Goal: Transaction & Acquisition: Download file/media

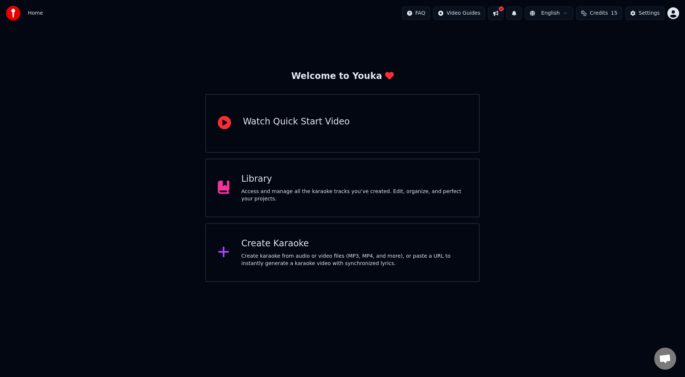
click at [280, 249] on div "Create Karaoke" at bounding box center [354, 244] width 226 height 12
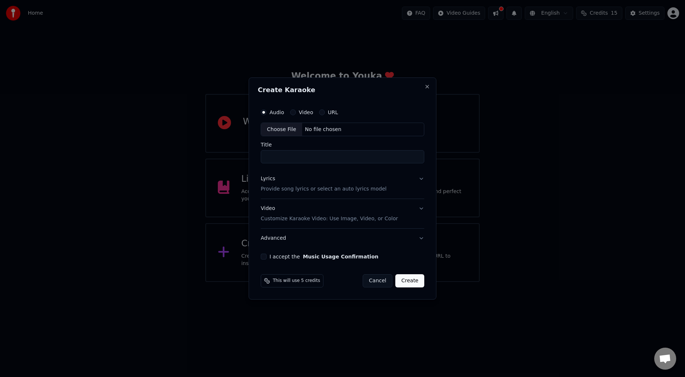
click at [281, 130] on div "Choose File" at bounding box center [281, 129] width 41 height 13
type input "**********"
click at [321, 187] on p "Provide song lyrics or select an auto lyrics model" at bounding box center [322, 189] width 126 height 7
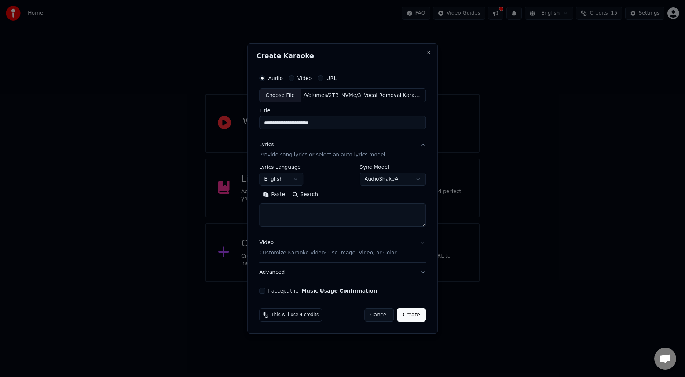
click at [302, 198] on button "Search" at bounding box center [305, 195] width 33 height 12
type textarea "**********"
click at [346, 197] on button "Expand" at bounding box center [338, 195] width 34 height 12
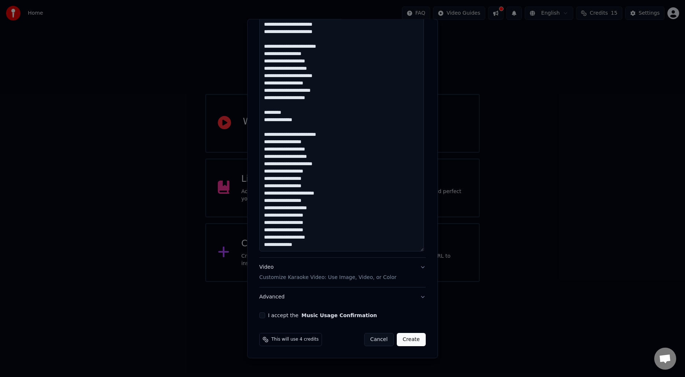
scroll to position [384, 0]
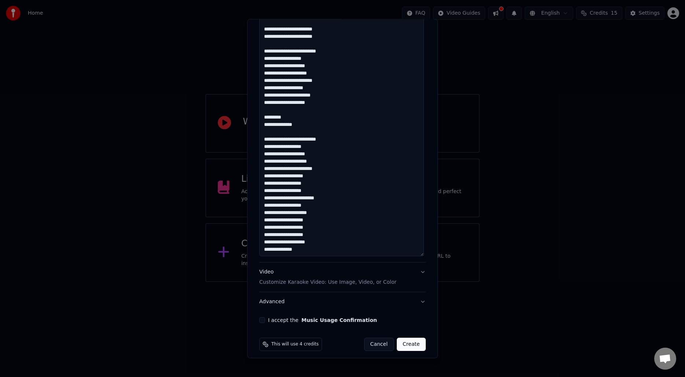
click at [325, 303] on button "Advanced" at bounding box center [342, 301] width 167 height 19
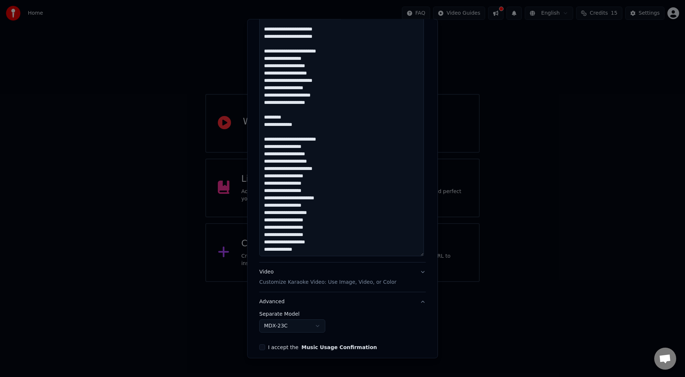
scroll to position [0, 0]
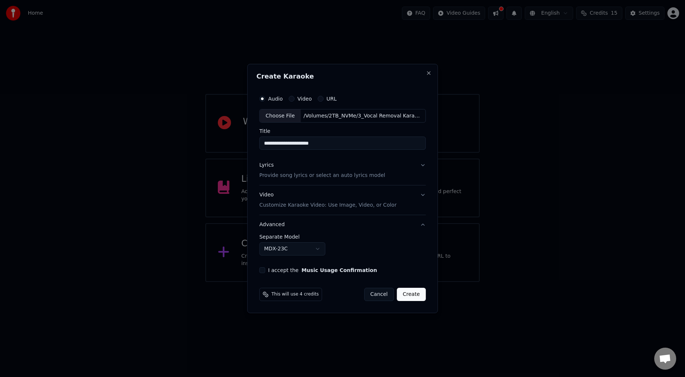
click at [262, 273] on button "I accept the Music Usage Confirmation" at bounding box center [262, 270] width 6 height 6
click at [408, 295] on button "Create" at bounding box center [411, 294] width 29 height 13
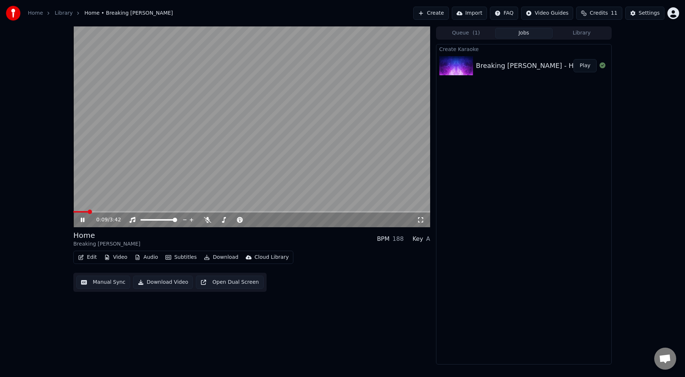
click at [245, 148] on video at bounding box center [251, 126] width 357 height 201
click at [110, 314] on div "0:09 / 3:42 Home Breaking [PERSON_NAME] BPM 188 Key A Edit Video Audio Subtitle…" at bounding box center [251, 195] width 357 height 338
click at [73, 210] on span at bounding box center [75, 212] width 4 height 4
click at [87, 221] on icon at bounding box center [87, 220] width 17 height 6
click at [97, 281] on button "Manual Sync" at bounding box center [103, 282] width 54 height 13
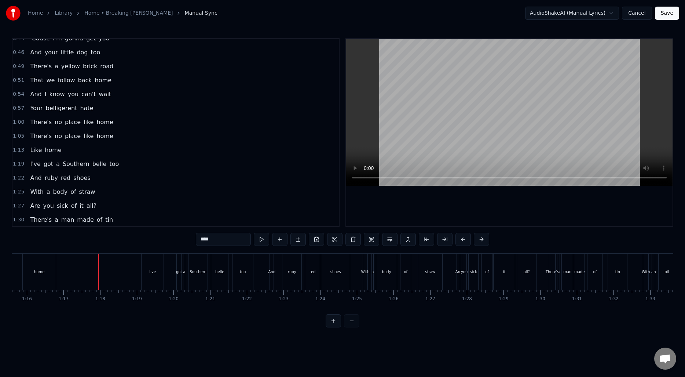
scroll to position [95, 0]
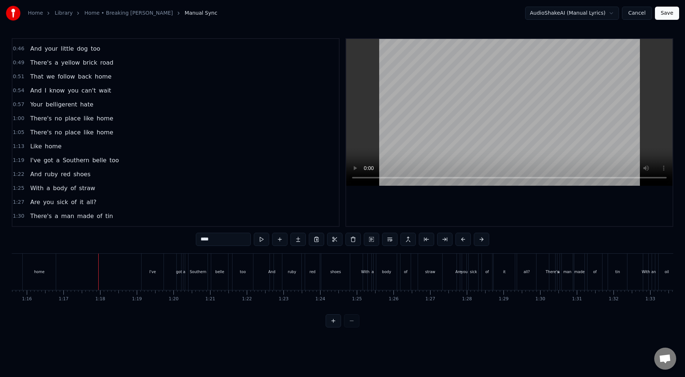
click at [17, 119] on span "1:00" at bounding box center [18, 118] width 11 height 7
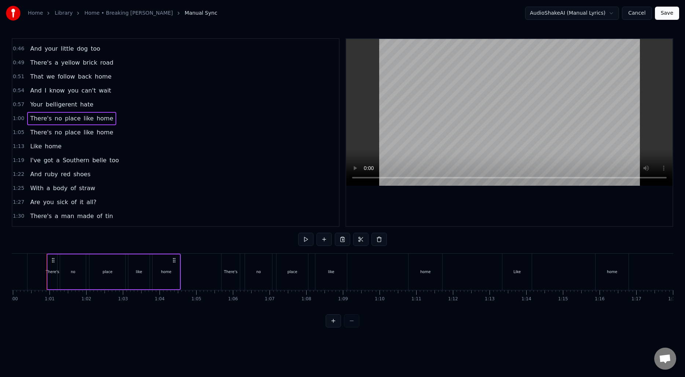
scroll to position [0, 2199]
click at [101, 134] on span "home" at bounding box center [105, 132] width 18 height 8
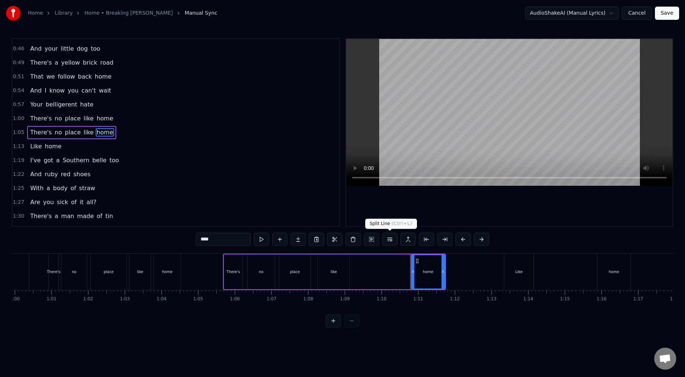
click at [393, 238] on button at bounding box center [389, 239] width 15 height 13
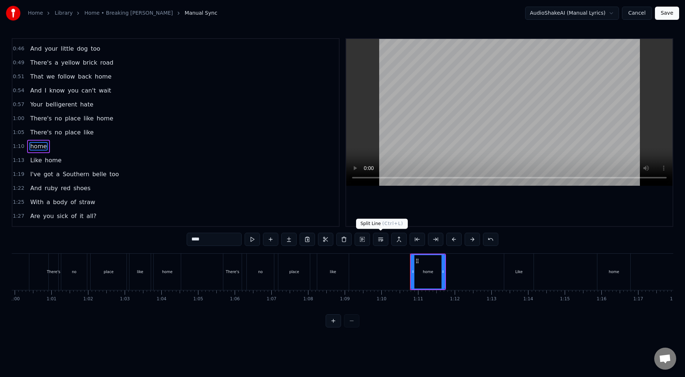
scroll to position [109, 0]
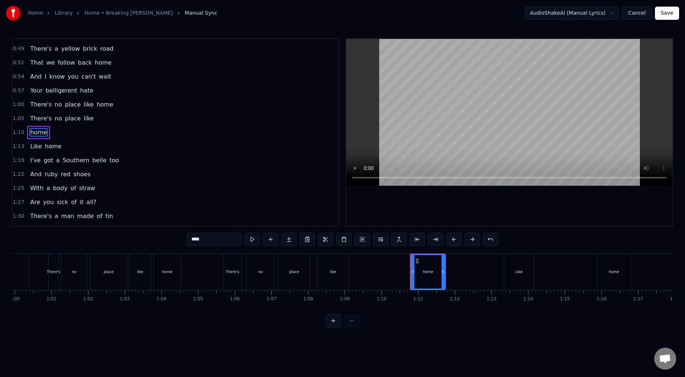
click at [33, 132] on span "home" at bounding box center [38, 132] width 18 height 8
click at [193, 237] on input "****" at bounding box center [214, 239] width 55 height 13
click at [31, 147] on span "Like" at bounding box center [35, 146] width 13 height 8
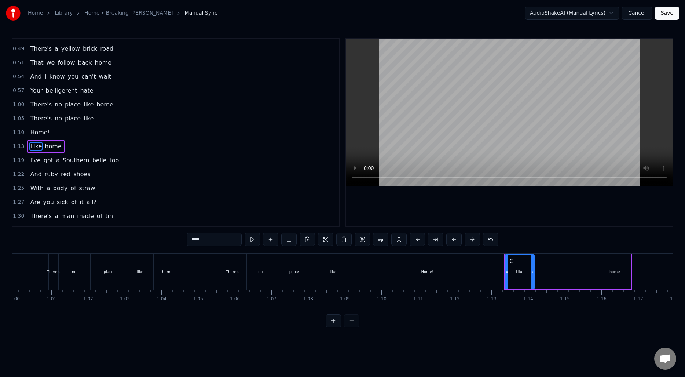
scroll to position [123, 0]
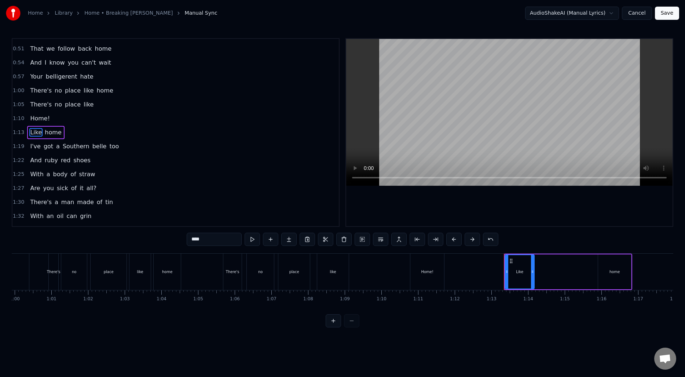
click at [207, 241] on input "****" at bounding box center [214, 239] width 55 height 13
click at [52, 133] on span "home" at bounding box center [56, 132] width 18 height 8
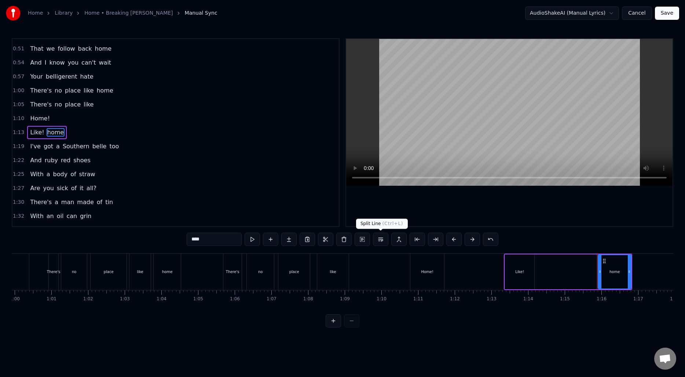
click at [382, 239] on button at bounding box center [380, 239] width 15 height 13
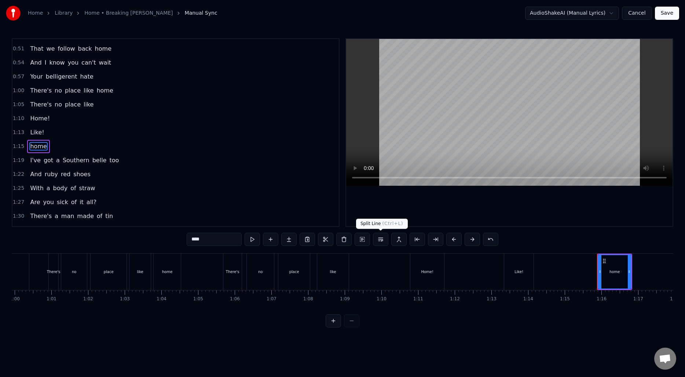
scroll to position [136, 0]
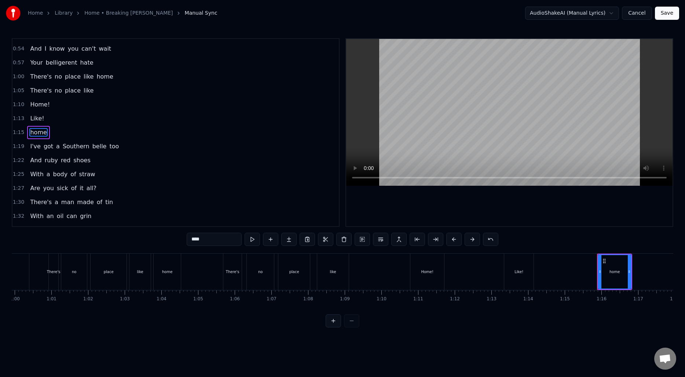
click at [32, 132] on span "home" at bounding box center [38, 132] width 18 height 8
click at [213, 241] on input "****" at bounding box center [214, 239] width 55 height 13
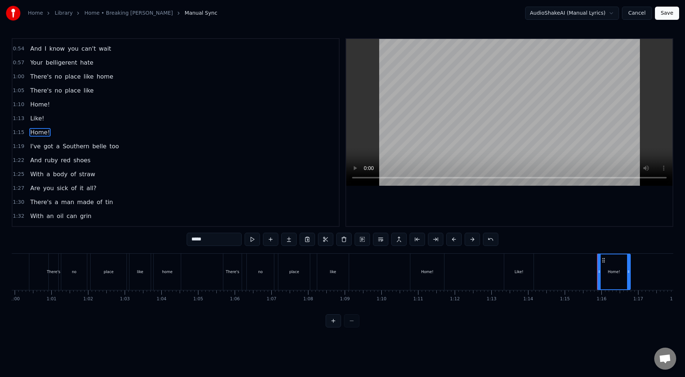
type input "*****"
click at [14, 92] on span "1:05" at bounding box center [18, 90] width 11 height 7
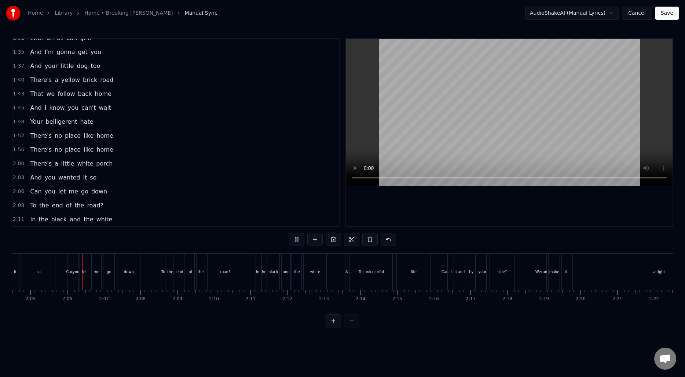
scroll to position [0, 4574]
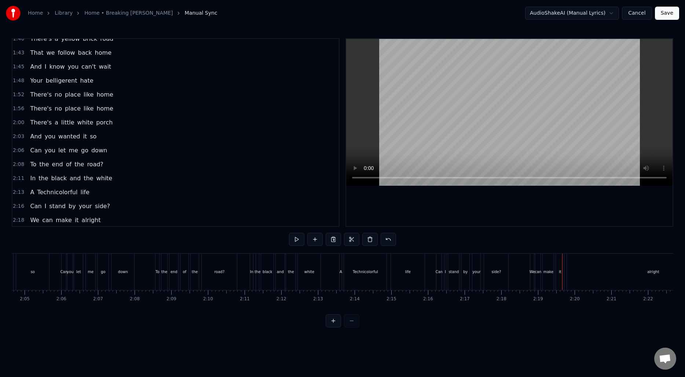
click at [47, 192] on span "Technicolorful" at bounding box center [57, 192] width 42 height 8
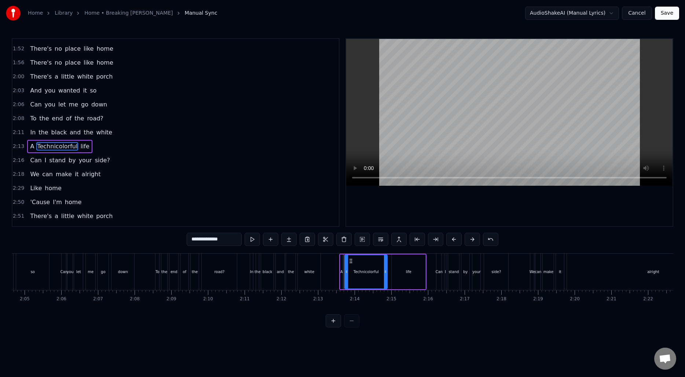
scroll to position [415, 0]
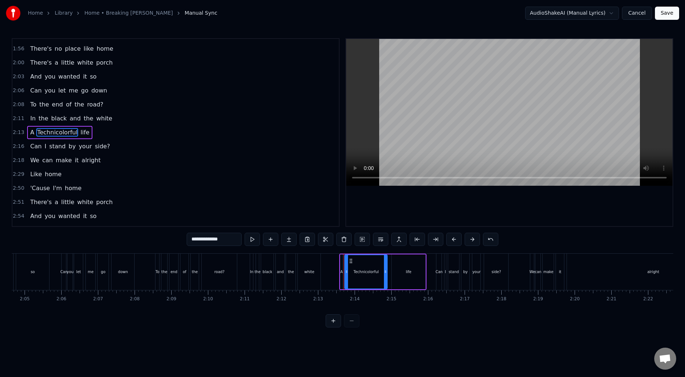
click at [194, 238] on input "**********" at bounding box center [214, 239] width 55 height 13
type input "**********"
click at [17, 131] on span "2:13" at bounding box center [18, 132] width 11 height 7
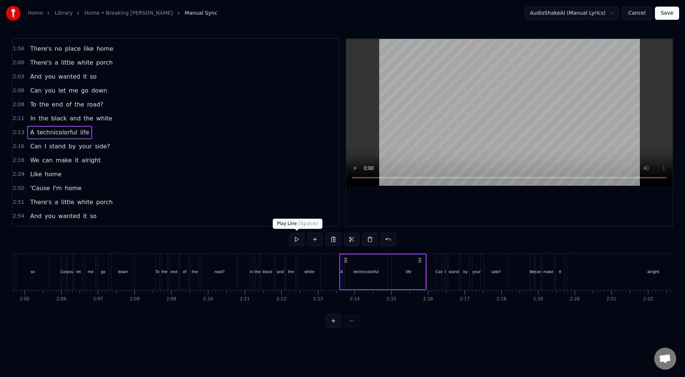
click at [300, 239] on button at bounding box center [296, 239] width 15 height 13
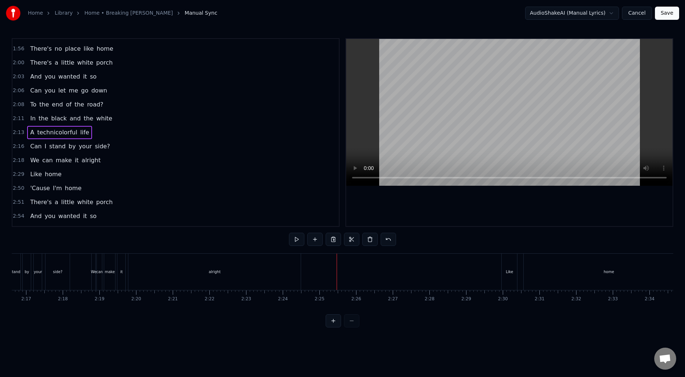
scroll to position [0, 4999]
click at [189, 270] on div "alright" at bounding box center [228, 272] width 172 height 36
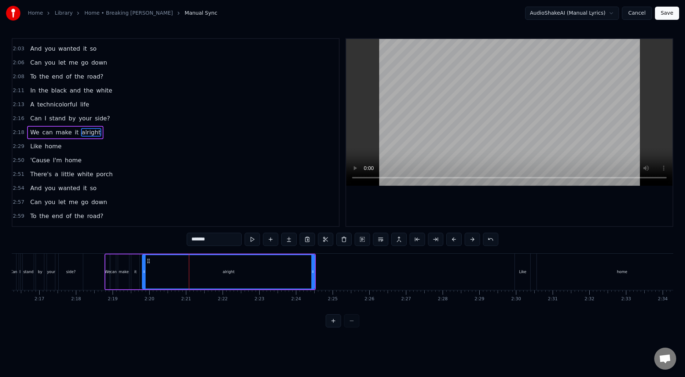
scroll to position [443, 0]
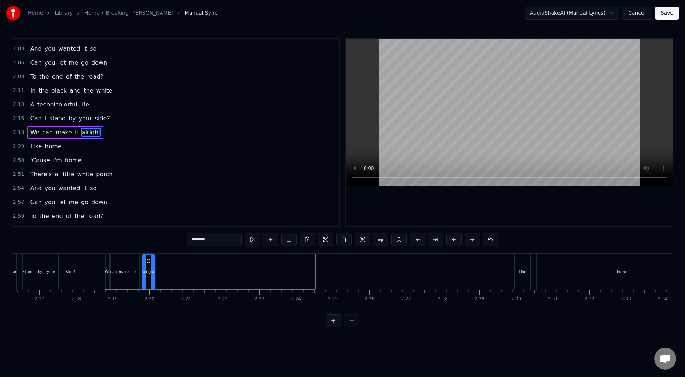
drag, startPoint x: 313, startPoint y: 270, endPoint x: 153, endPoint y: 279, distance: 160.2
click at [153, 279] on div at bounding box center [153, 271] width 3 height 33
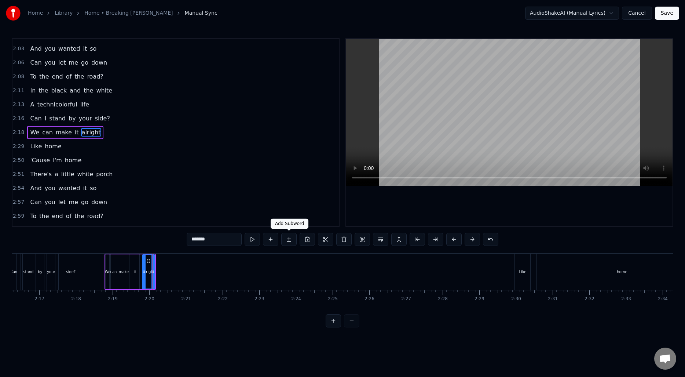
click at [285, 241] on button at bounding box center [288, 239] width 15 height 13
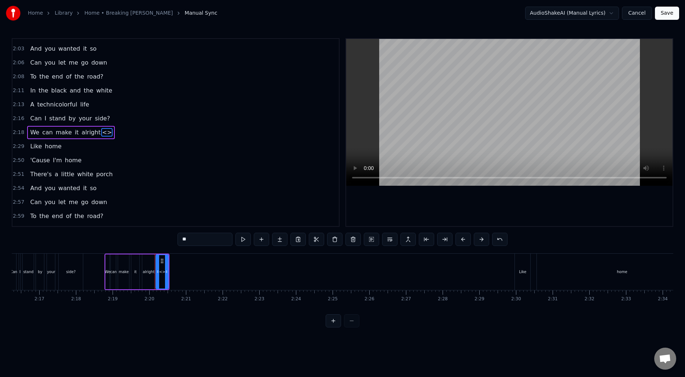
click at [150, 268] on div "alright" at bounding box center [148, 271] width 12 height 35
drag, startPoint x: 187, startPoint y: 240, endPoint x: 210, endPoint y: 240, distance: 22.7
click at [210, 240] on input "*******" at bounding box center [205, 239] width 55 height 13
click at [164, 273] on div "<>" at bounding box center [162, 272] width 6 height 6
click at [192, 240] on input "**" at bounding box center [205, 239] width 55 height 13
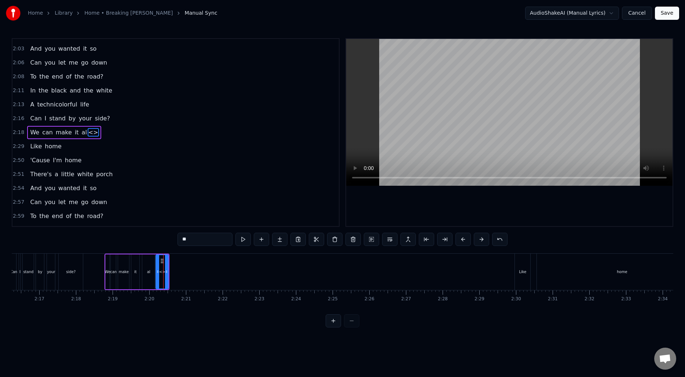
click at [192, 240] on input "**" at bounding box center [205, 239] width 55 height 13
paste input "***"
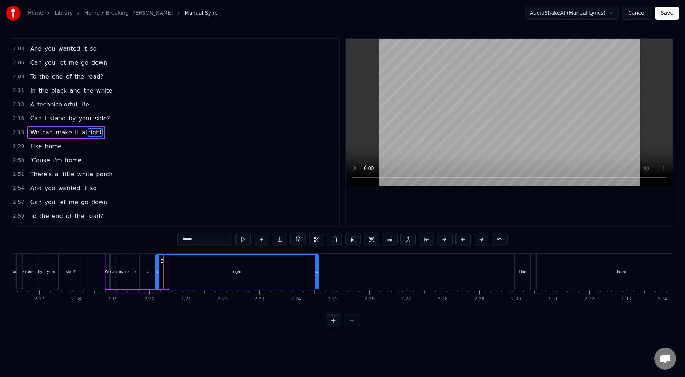
drag, startPoint x: 167, startPoint y: 270, endPoint x: 306, endPoint y: 268, distance: 139.1
click at [317, 269] on icon at bounding box center [316, 272] width 3 height 6
type input "*****"
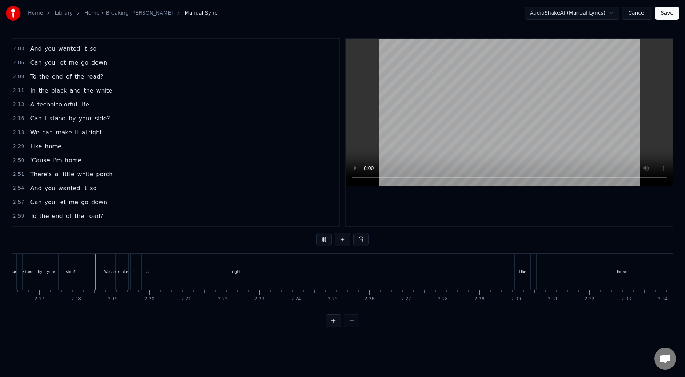
click at [176, 278] on div "right" at bounding box center [236, 272] width 163 height 36
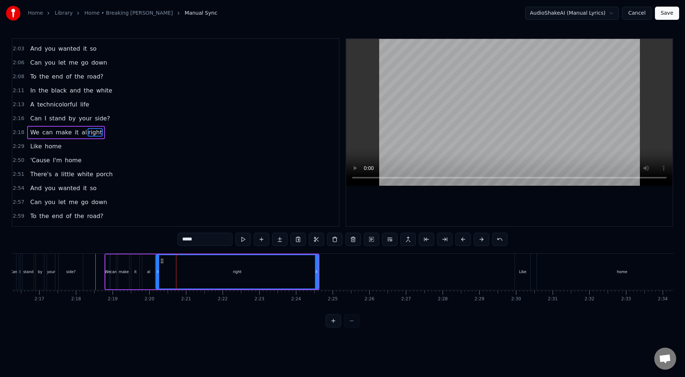
click at [202, 242] on input "*****" at bounding box center [205, 239] width 55 height 13
type input "********"
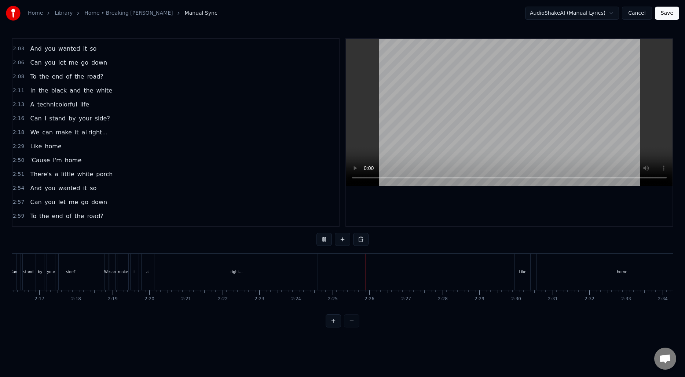
click at [280, 269] on div "right..." at bounding box center [236, 272] width 163 height 36
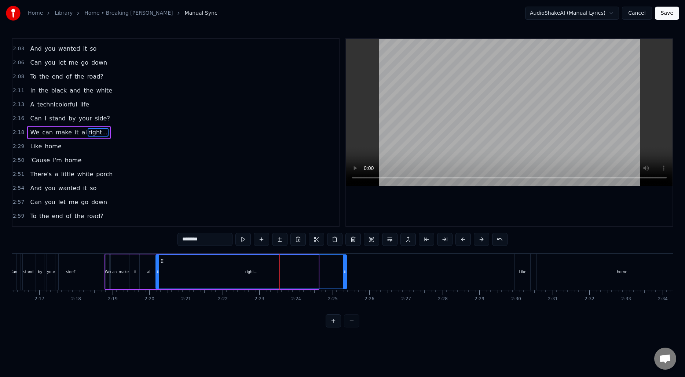
drag, startPoint x: 316, startPoint y: 269, endPoint x: 345, endPoint y: 269, distance: 29.0
click at [345, 269] on icon at bounding box center [344, 272] width 3 height 6
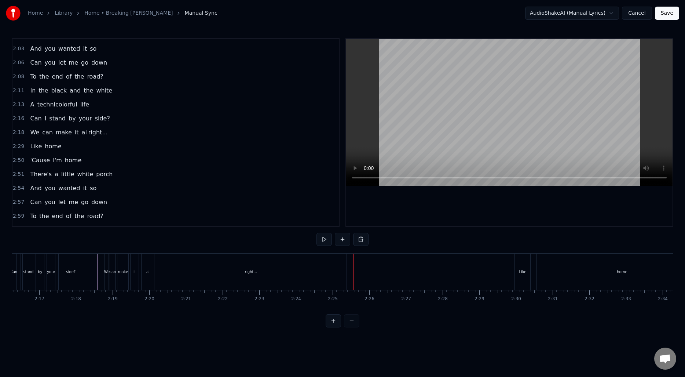
click at [339, 274] on div "right..." at bounding box center [251, 272] width 192 height 36
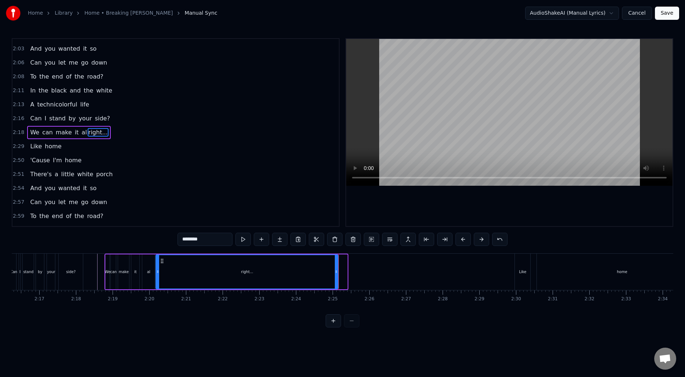
drag, startPoint x: 346, startPoint y: 273, endPoint x: 337, endPoint y: 273, distance: 9.2
click at [337, 273] on icon at bounding box center [336, 272] width 3 height 6
drag, startPoint x: 337, startPoint y: 272, endPoint x: 331, endPoint y: 273, distance: 6.6
click at [331, 273] on icon at bounding box center [331, 272] width 3 height 6
click at [327, 272] on div "right..." at bounding box center [243, 271] width 175 height 33
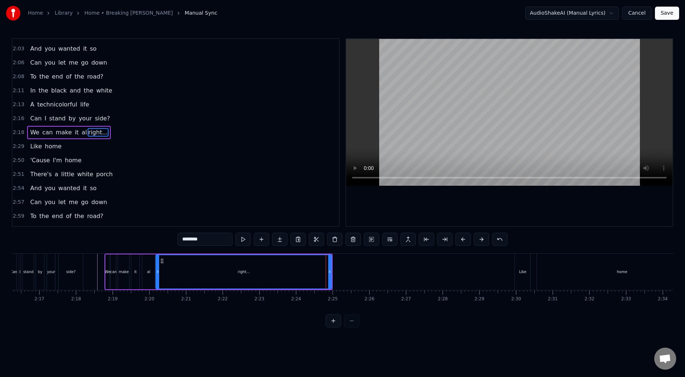
click at [311, 272] on div "right..." at bounding box center [243, 271] width 175 height 33
click at [270, 272] on div "right..." at bounding box center [243, 271] width 175 height 33
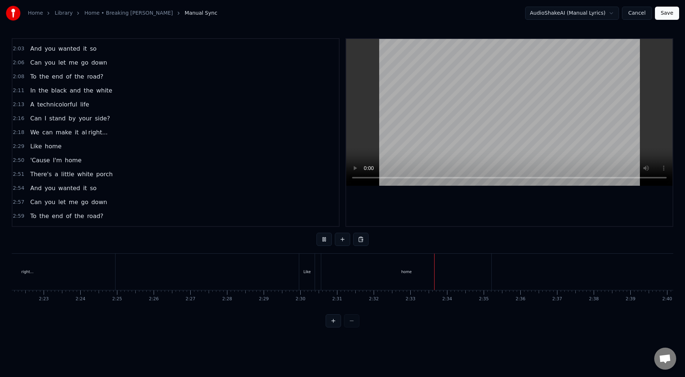
scroll to position [0, 5217]
click at [302, 272] on div "home" at bounding box center [371, 272] width 171 height 36
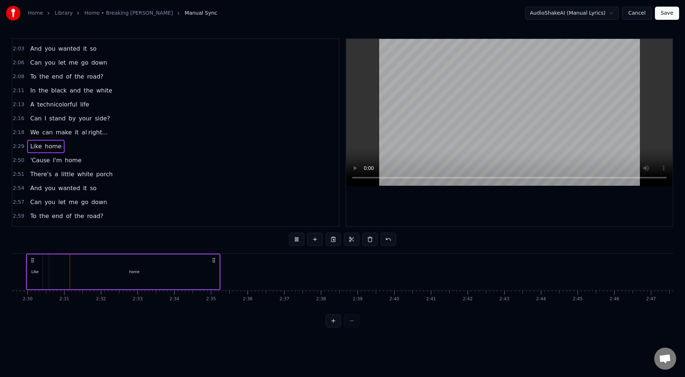
scroll to position [0, 5387]
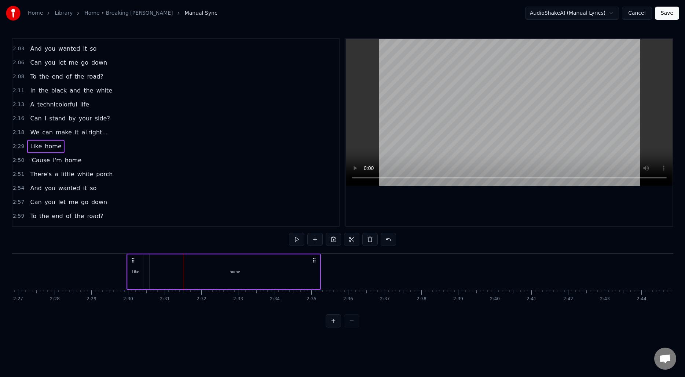
click at [133, 270] on div "Like" at bounding box center [135, 272] width 7 height 6
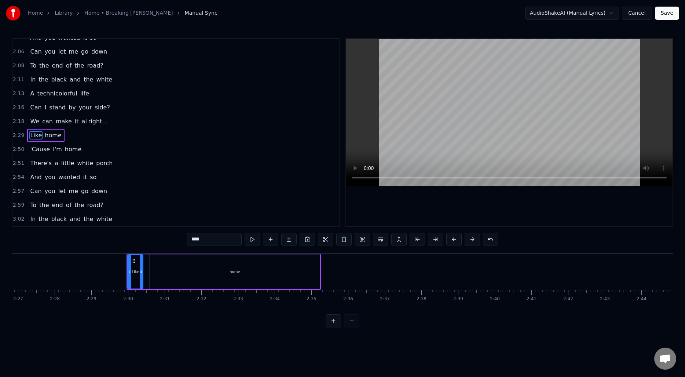
scroll to position [457, 0]
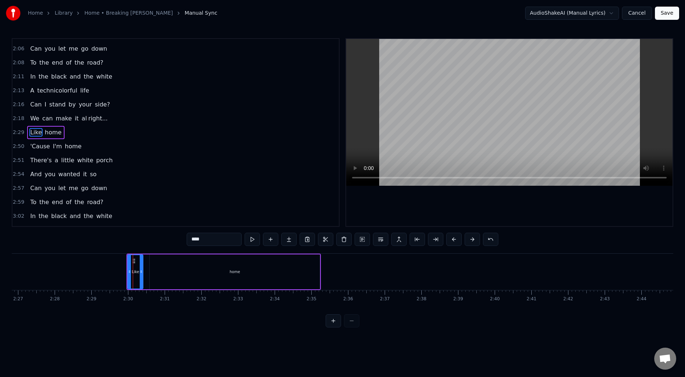
click at [222, 239] on input "****" at bounding box center [214, 239] width 55 height 13
click at [243, 264] on div "home" at bounding box center [235, 271] width 170 height 35
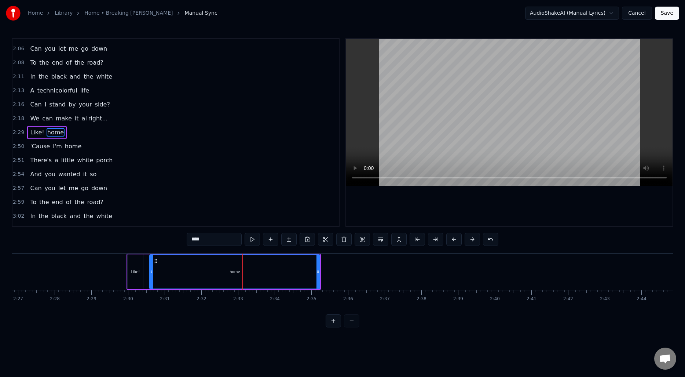
click at [196, 238] on input "****" at bounding box center [214, 239] width 55 height 13
click at [128, 266] on div "Like!" at bounding box center [135, 271] width 15 height 35
type input "*****"
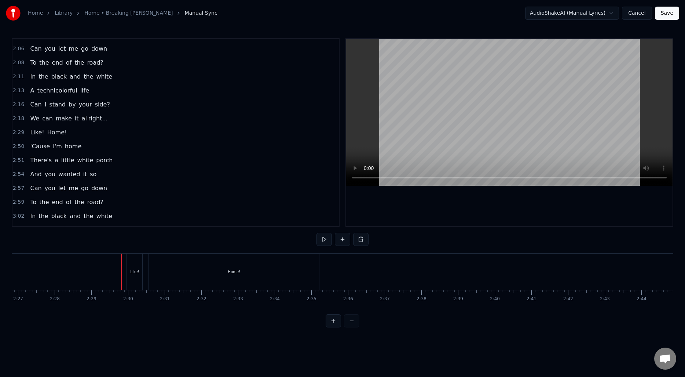
click at [130, 269] on div "Like!" at bounding box center [134, 272] width 9 height 6
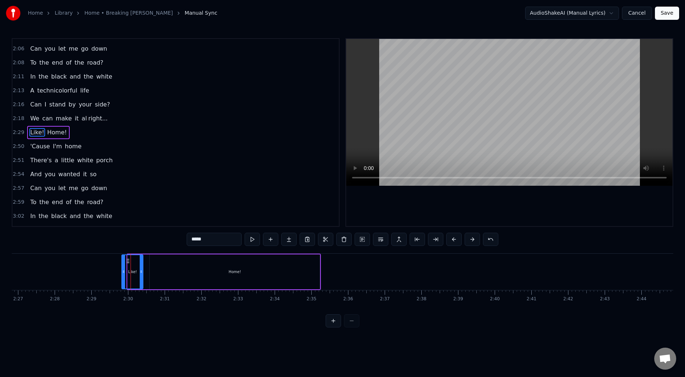
drag, startPoint x: 129, startPoint y: 271, endPoint x: 123, endPoint y: 271, distance: 5.9
click at [123, 271] on icon at bounding box center [123, 272] width 3 height 6
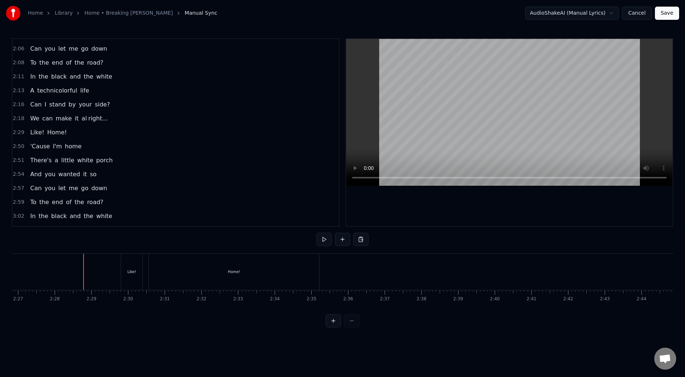
click at [132, 267] on div "Like!" at bounding box center [132, 272] width 21 height 36
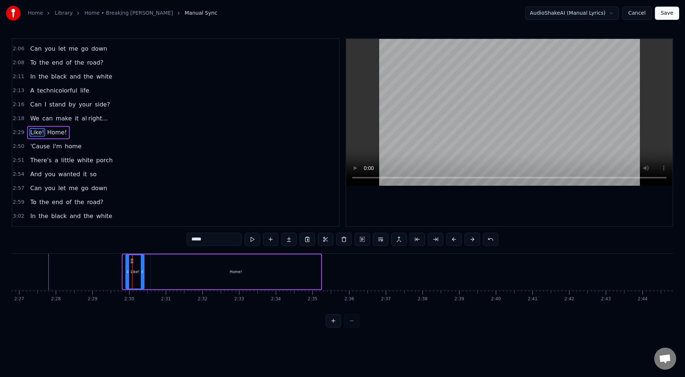
click at [127, 269] on icon at bounding box center [127, 272] width 3 height 6
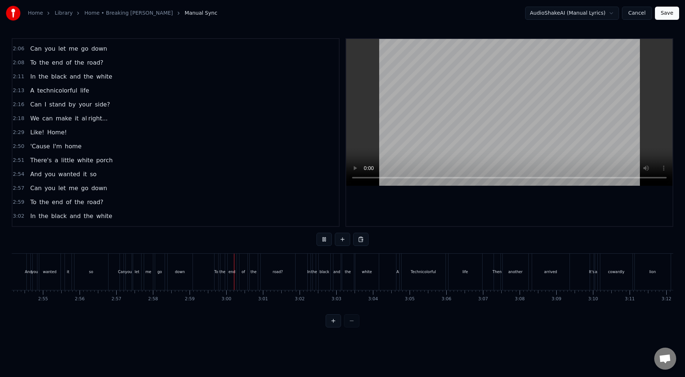
scroll to position [0, 6404]
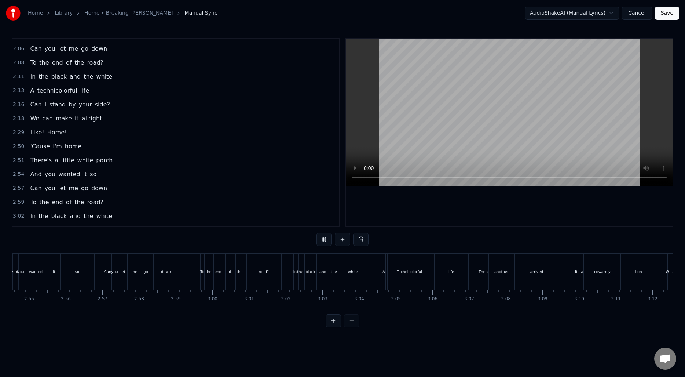
click at [407, 271] on div "Technicolorful" at bounding box center [409, 272] width 25 height 6
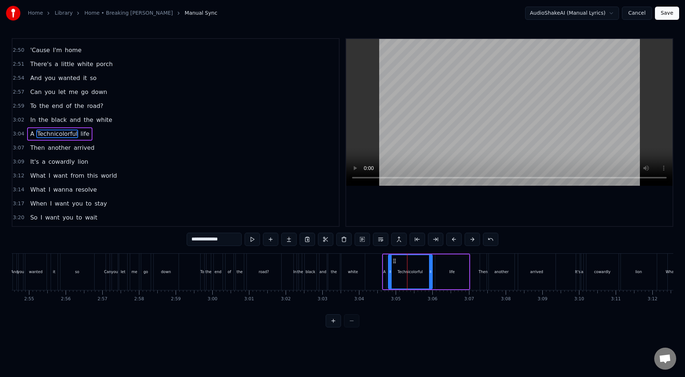
scroll to position [555, 0]
click at [194, 239] on input "**********" at bounding box center [214, 239] width 55 height 13
type input "**********"
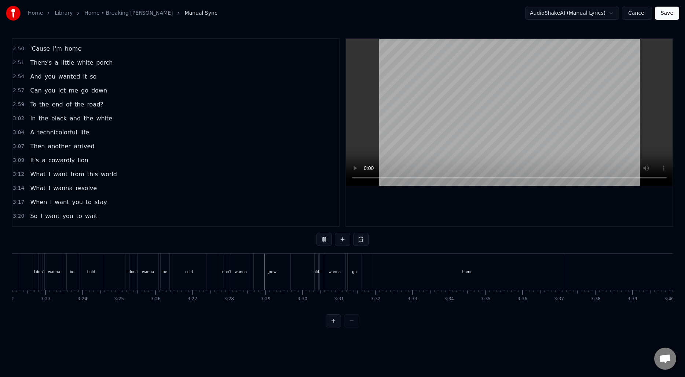
scroll to position [0, 7416]
click at [269, 270] on div "grow" at bounding box center [270, 272] width 9 height 6
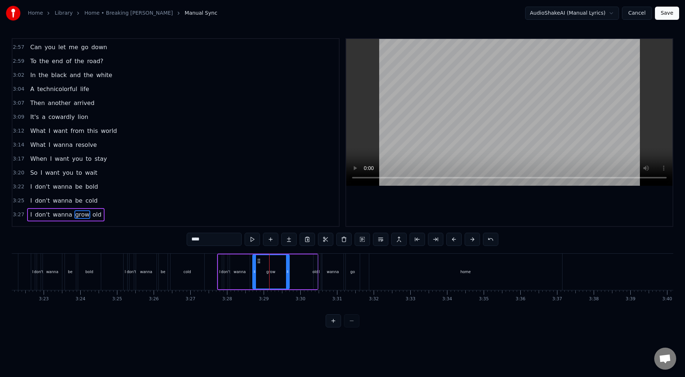
scroll to position [608, 0]
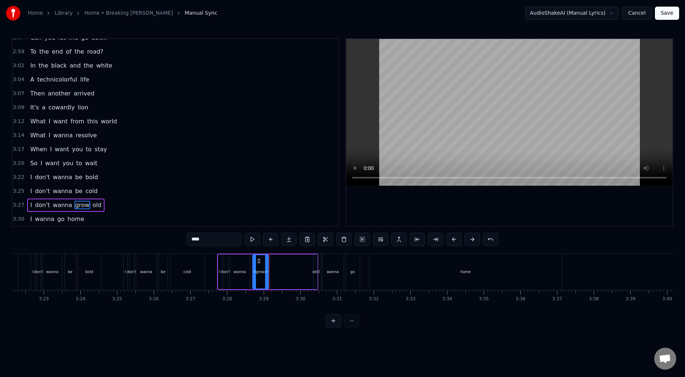
drag, startPoint x: 288, startPoint y: 272, endPoint x: 267, endPoint y: 272, distance: 20.9
click at [267, 272] on circle at bounding box center [267, 272] width 0 height 0
click at [314, 272] on div "old" at bounding box center [316, 272] width 6 height 6
type input "***"
drag, startPoint x: 320, startPoint y: 260, endPoint x: 284, endPoint y: 261, distance: 35.2
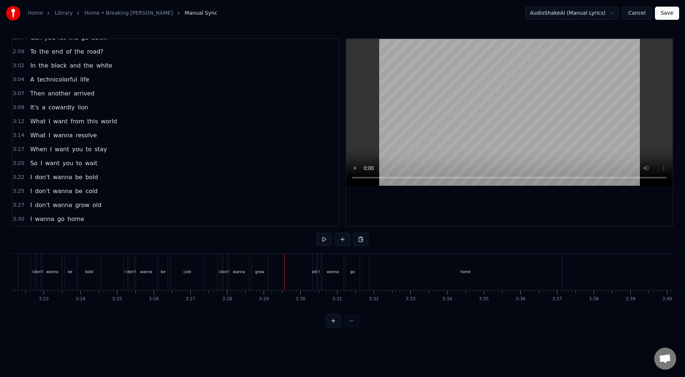
click at [315, 264] on div "old" at bounding box center [315, 272] width 4 height 36
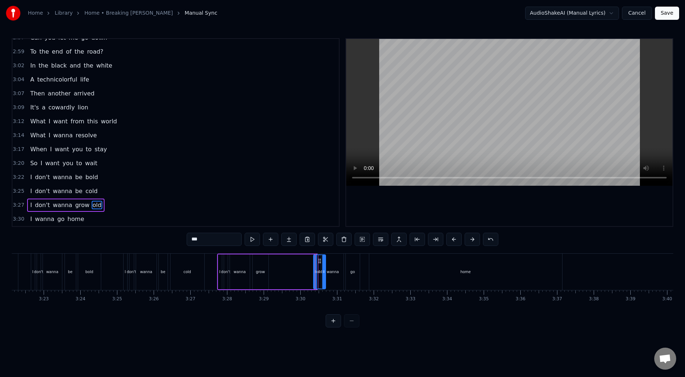
drag, startPoint x: 316, startPoint y: 262, endPoint x: 324, endPoint y: 265, distance: 8.8
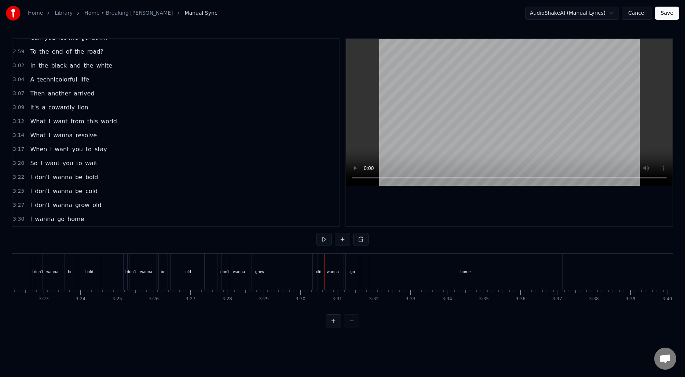
click at [314, 266] on div "old" at bounding box center [319, 272] width 12 height 36
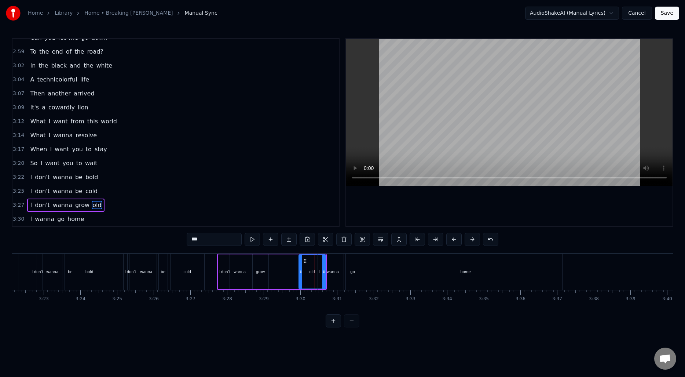
drag, startPoint x: 316, startPoint y: 266, endPoint x: 299, endPoint y: 266, distance: 16.5
click at [299, 266] on div at bounding box center [300, 271] width 3 height 33
drag, startPoint x: 303, startPoint y: 261, endPoint x: 276, endPoint y: 262, distance: 27.5
click at [276, 262] on icon at bounding box center [276, 261] width 6 height 6
click at [296, 274] on icon at bounding box center [295, 272] width 3 height 6
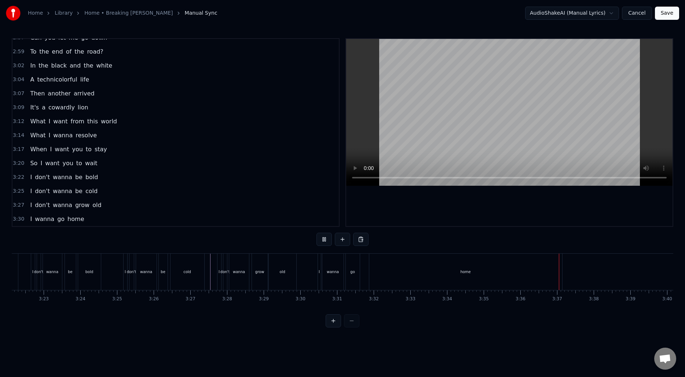
click at [430, 273] on div "home" at bounding box center [465, 272] width 193 height 36
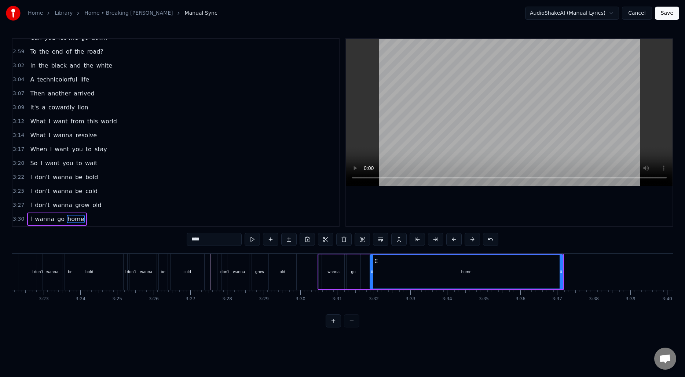
click at [225, 241] on input "****" at bounding box center [214, 239] width 55 height 13
type input "*******"
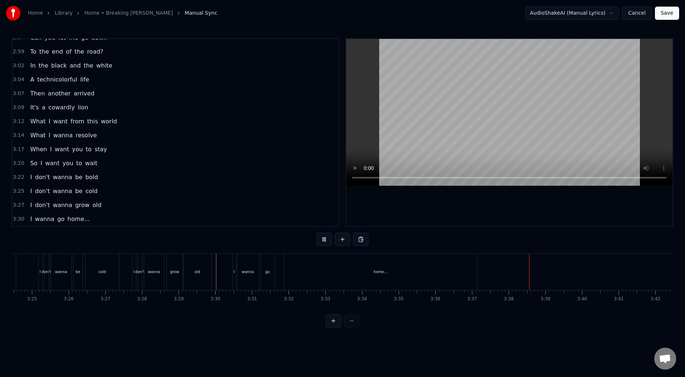
scroll to position [0, 7507]
click at [667, 13] on button "Save" at bounding box center [667, 13] width 24 height 13
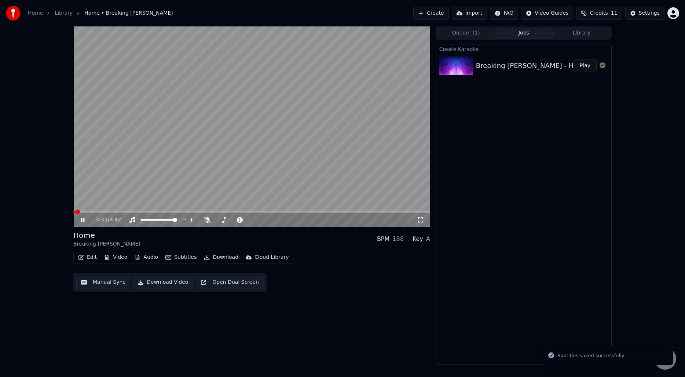
click at [278, 153] on video at bounding box center [251, 126] width 357 height 201
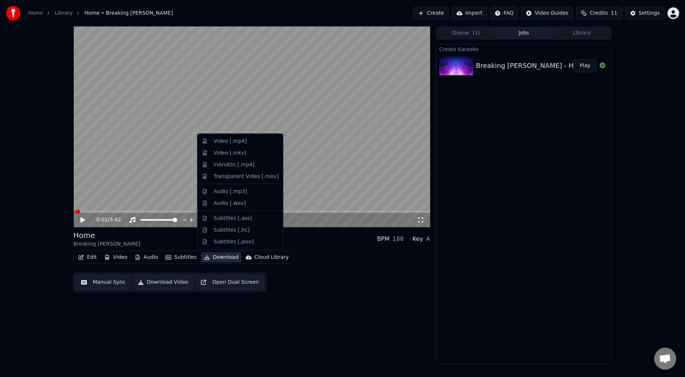
click at [216, 258] on button "Download" at bounding box center [221, 257] width 40 height 10
click at [232, 143] on div "Video [.mp4]" at bounding box center [230, 141] width 33 height 7
